Goal: Task Accomplishment & Management: Manage account settings

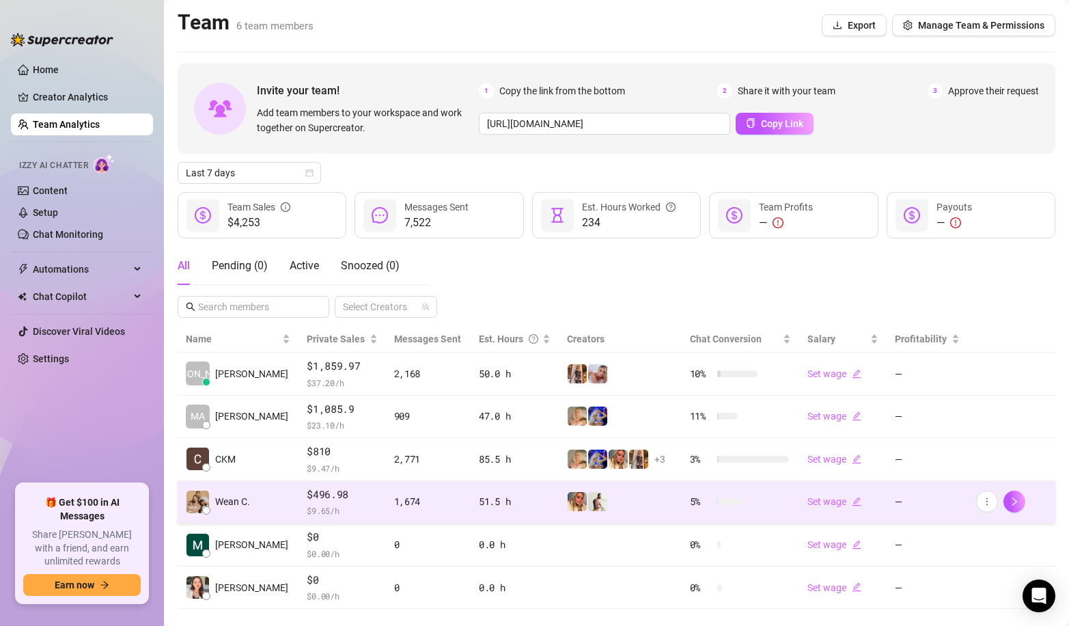
scroll to position [24, 0]
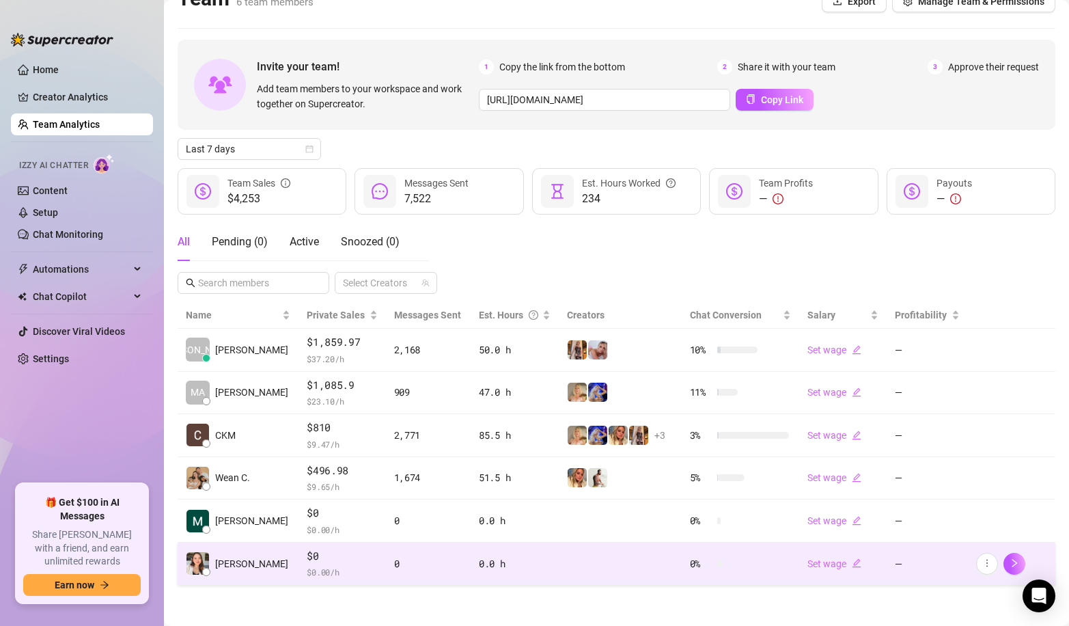
click at [309, 565] on span "$ 0.00 /h" at bounding box center [342, 572] width 70 height 14
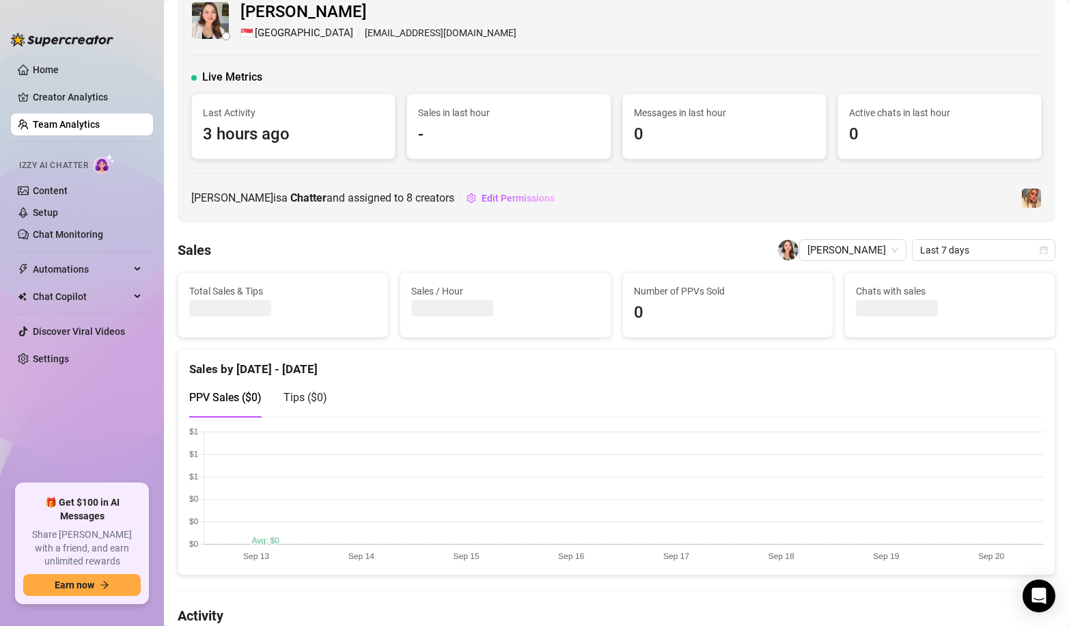
click at [326, 8] on span "[PERSON_NAME]" at bounding box center [378, 12] width 276 height 26
copy span "Castillano"
click at [81, 98] on link "Creator Analytics" at bounding box center [87, 97] width 109 height 22
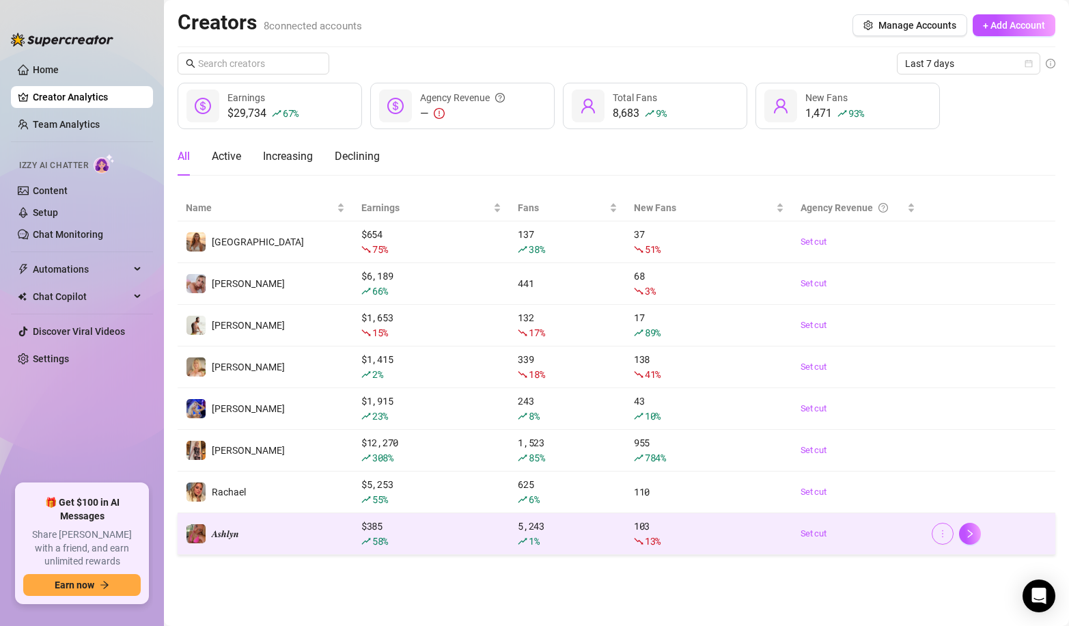
click at [939, 531] on icon "more" at bounding box center [943, 534] width 10 height 10
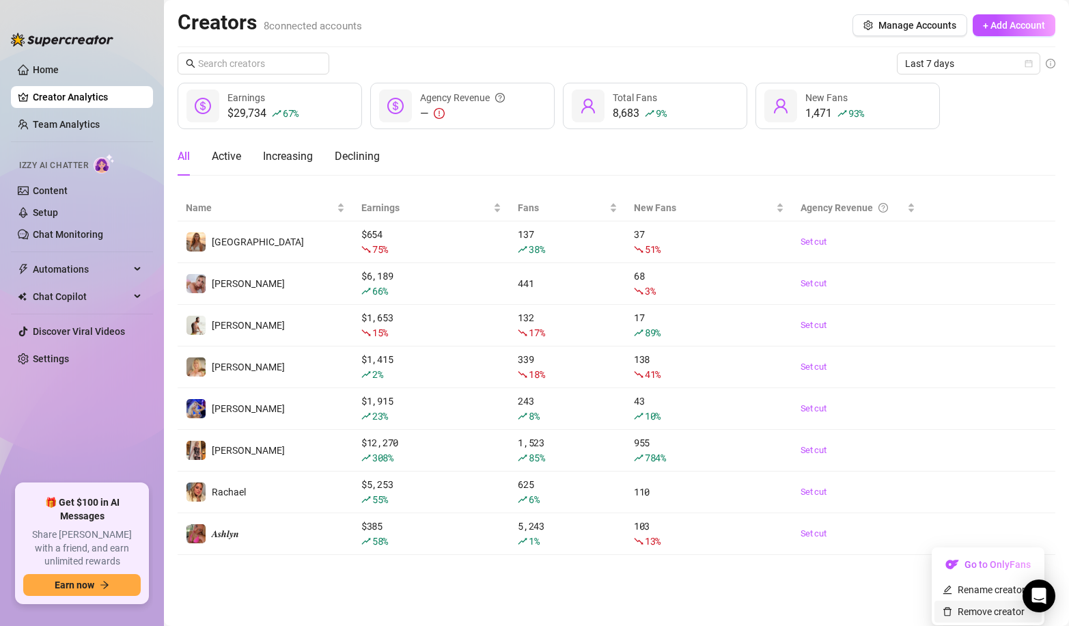
click at [975, 612] on link "Remove creator" at bounding box center [984, 611] width 82 height 11
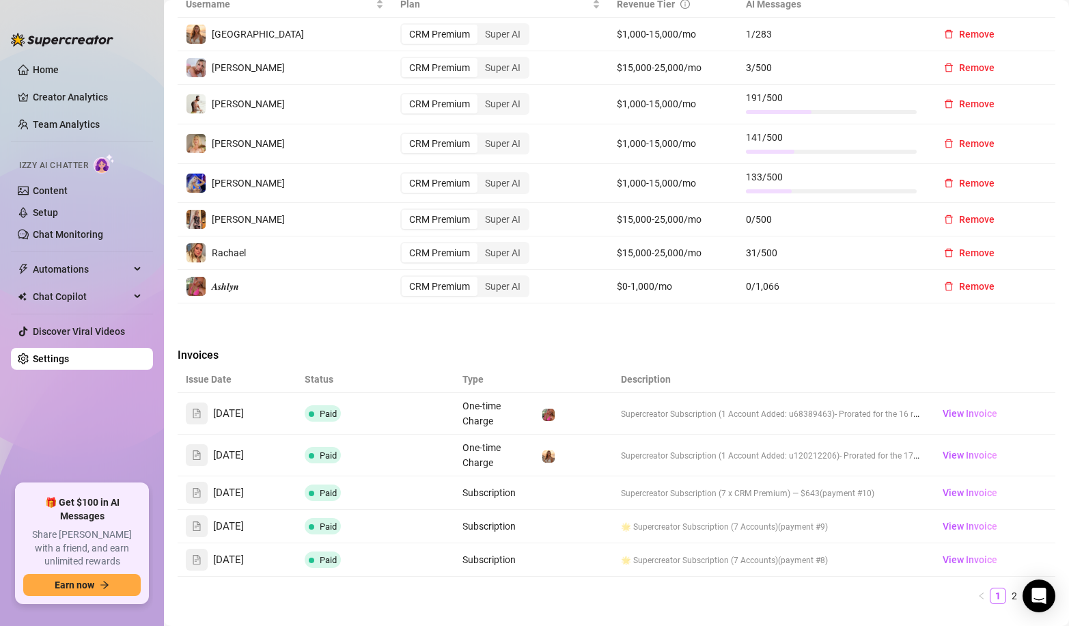
scroll to position [439, 0]
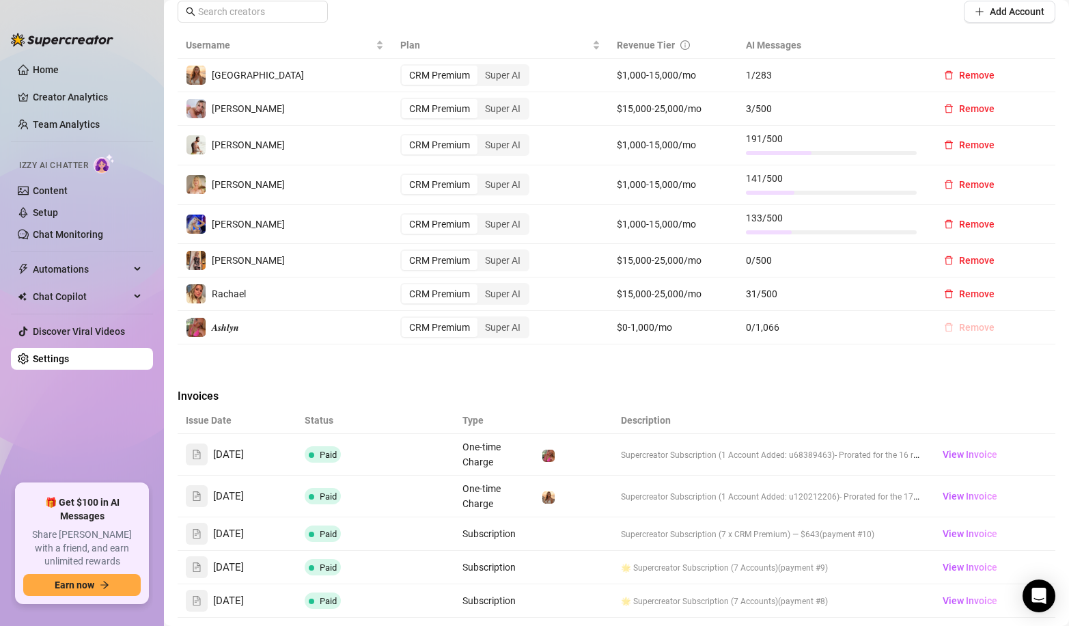
click at [967, 330] on span "Remove" at bounding box center [977, 327] width 36 height 11
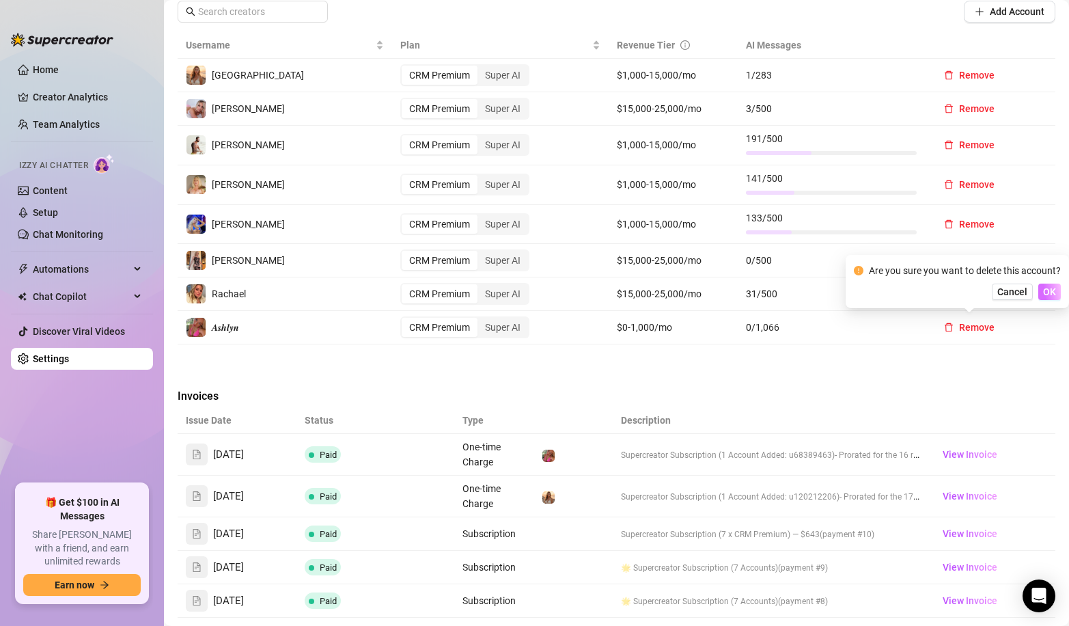
click at [1050, 289] on span "OK" at bounding box center [1049, 291] width 13 height 11
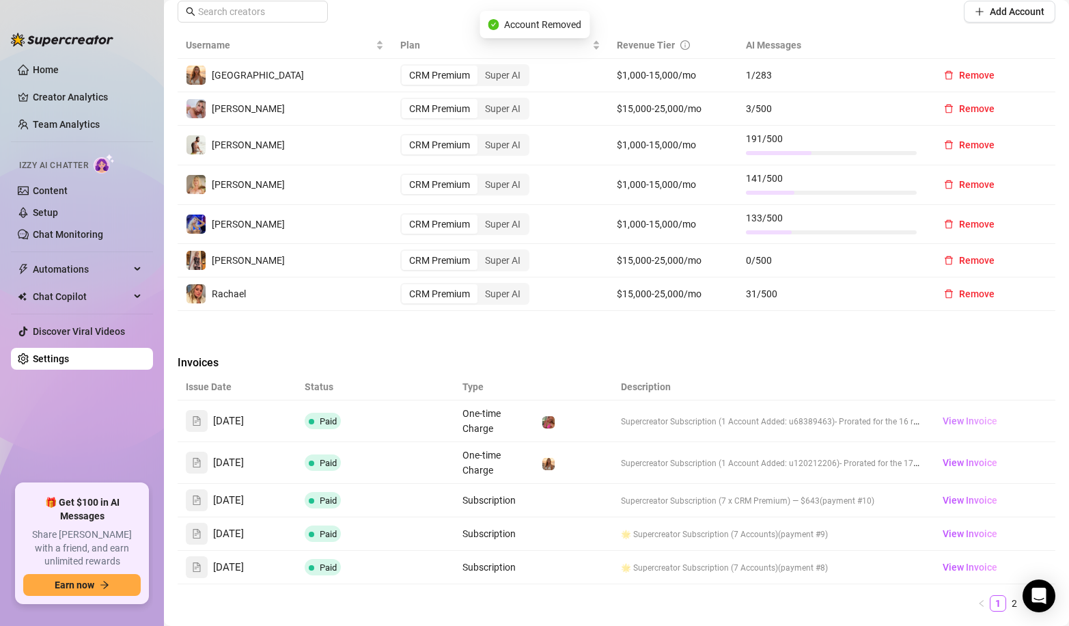
click at [984, 416] on span "View Invoice" at bounding box center [970, 420] width 55 height 15
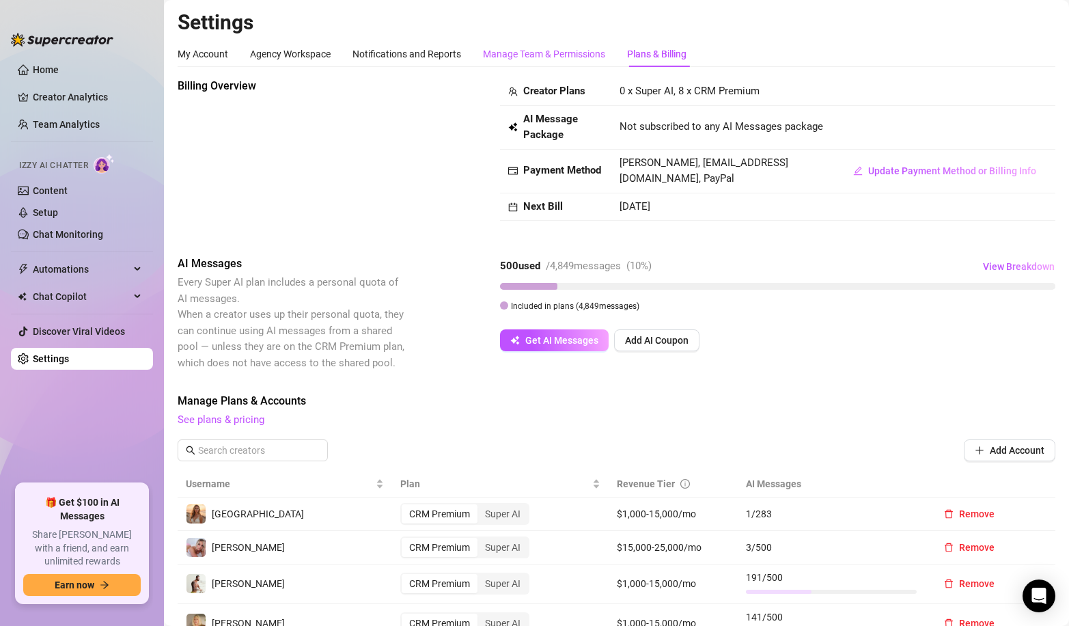
click at [573, 46] on div "Manage Team & Permissions" at bounding box center [544, 53] width 122 height 15
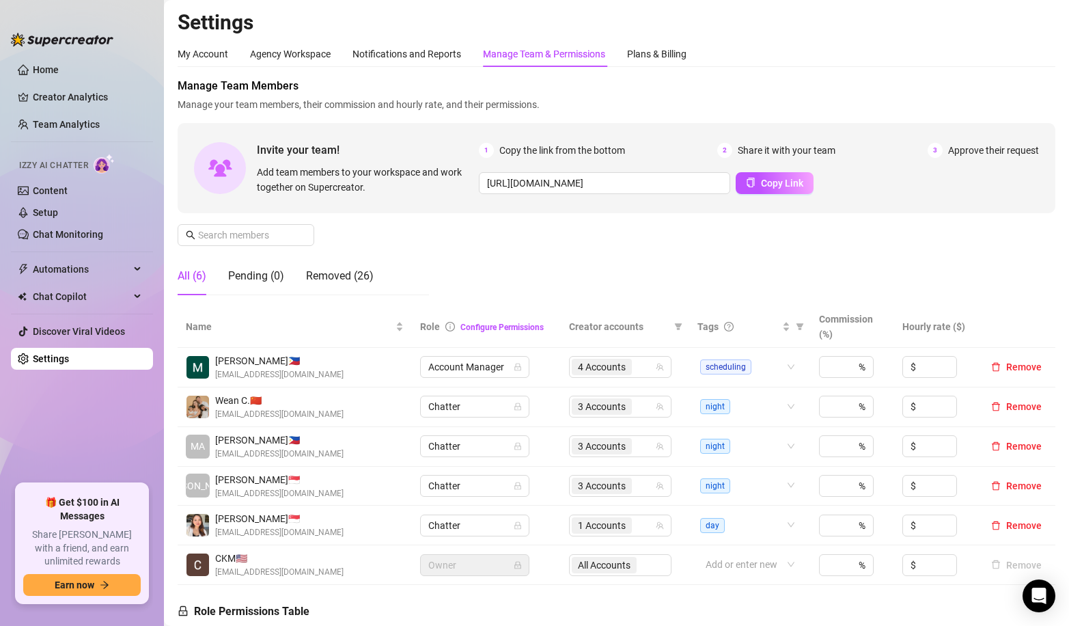
scroll to position [200, 0]
